Goal: Task Accomplishment & Management: Manage account settings

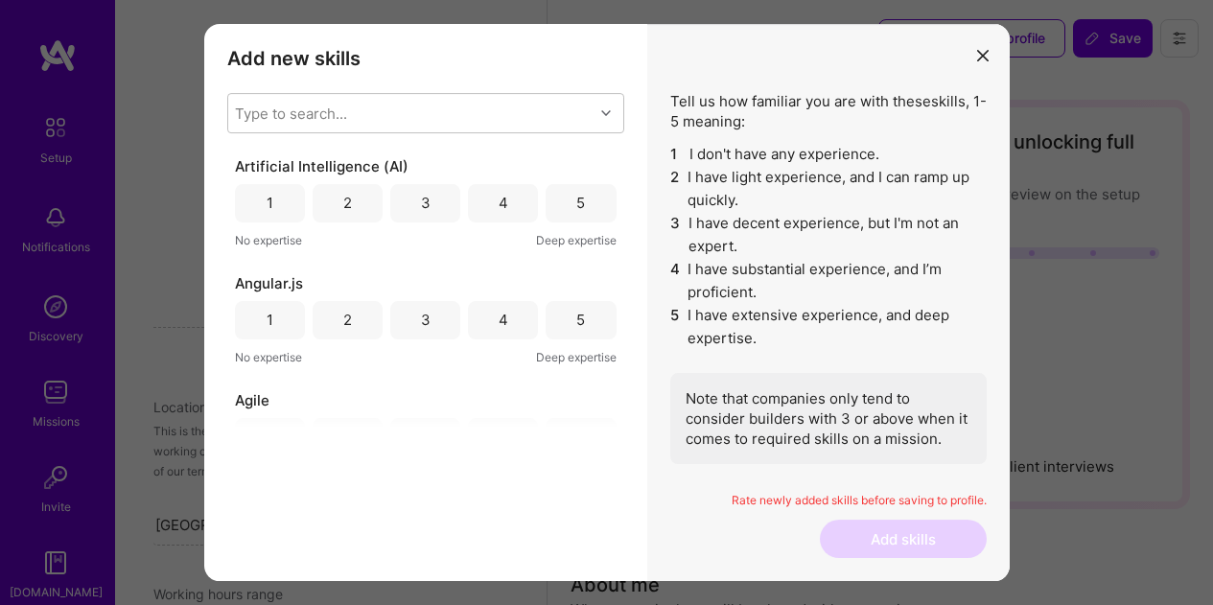
select select "IN"
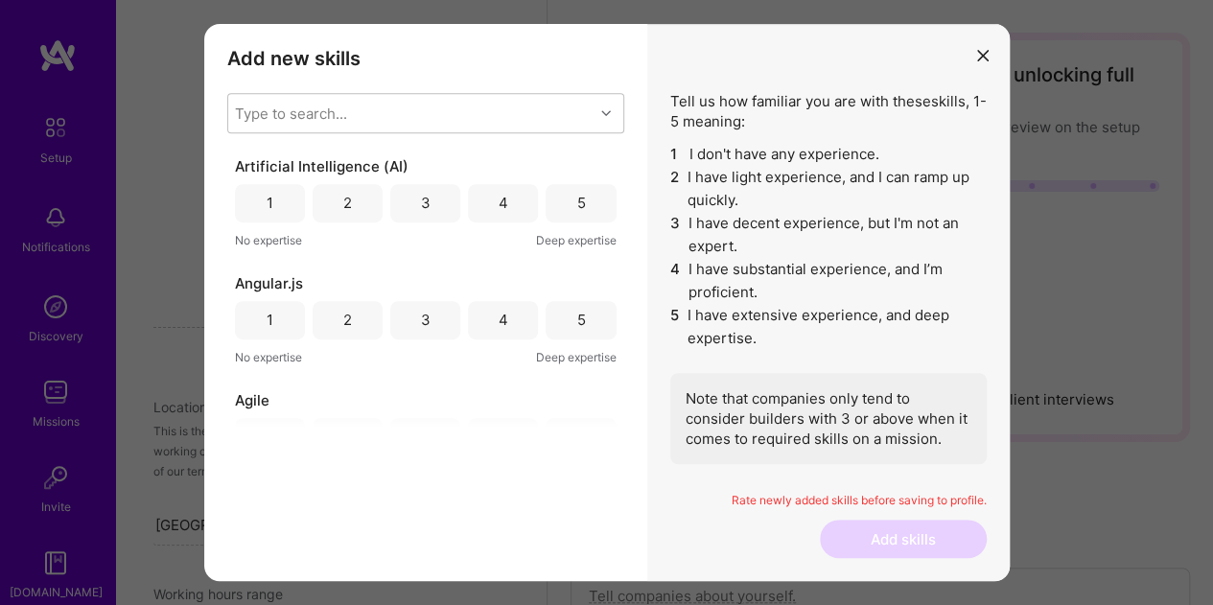
scroll to position [998, 0]
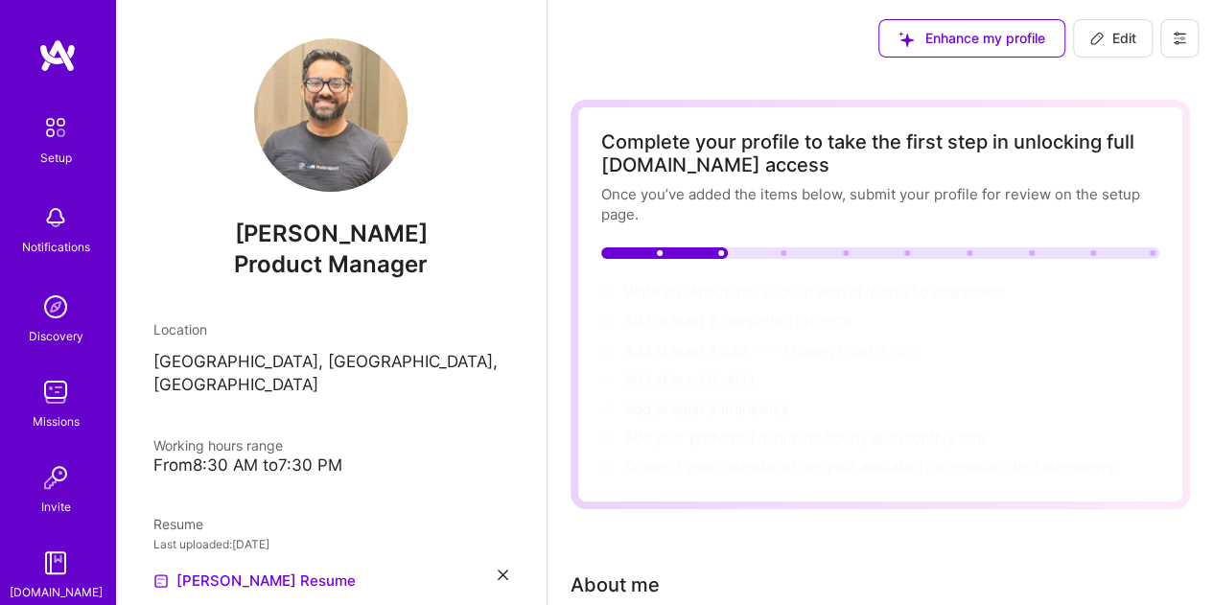
click at [1107, 47] on span "Edit" at bounding box center [1113, 38] width 47 height 19
select select "US"
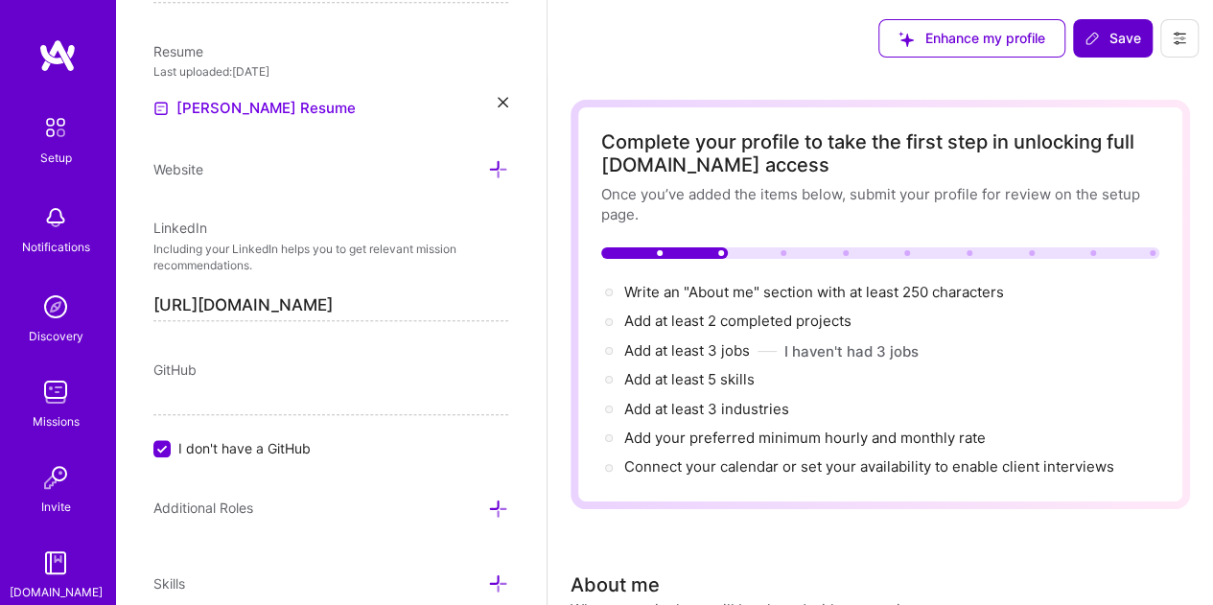
scroll to position [361, 0]
